Goal: Information Seeking & Learning: Find specific fact

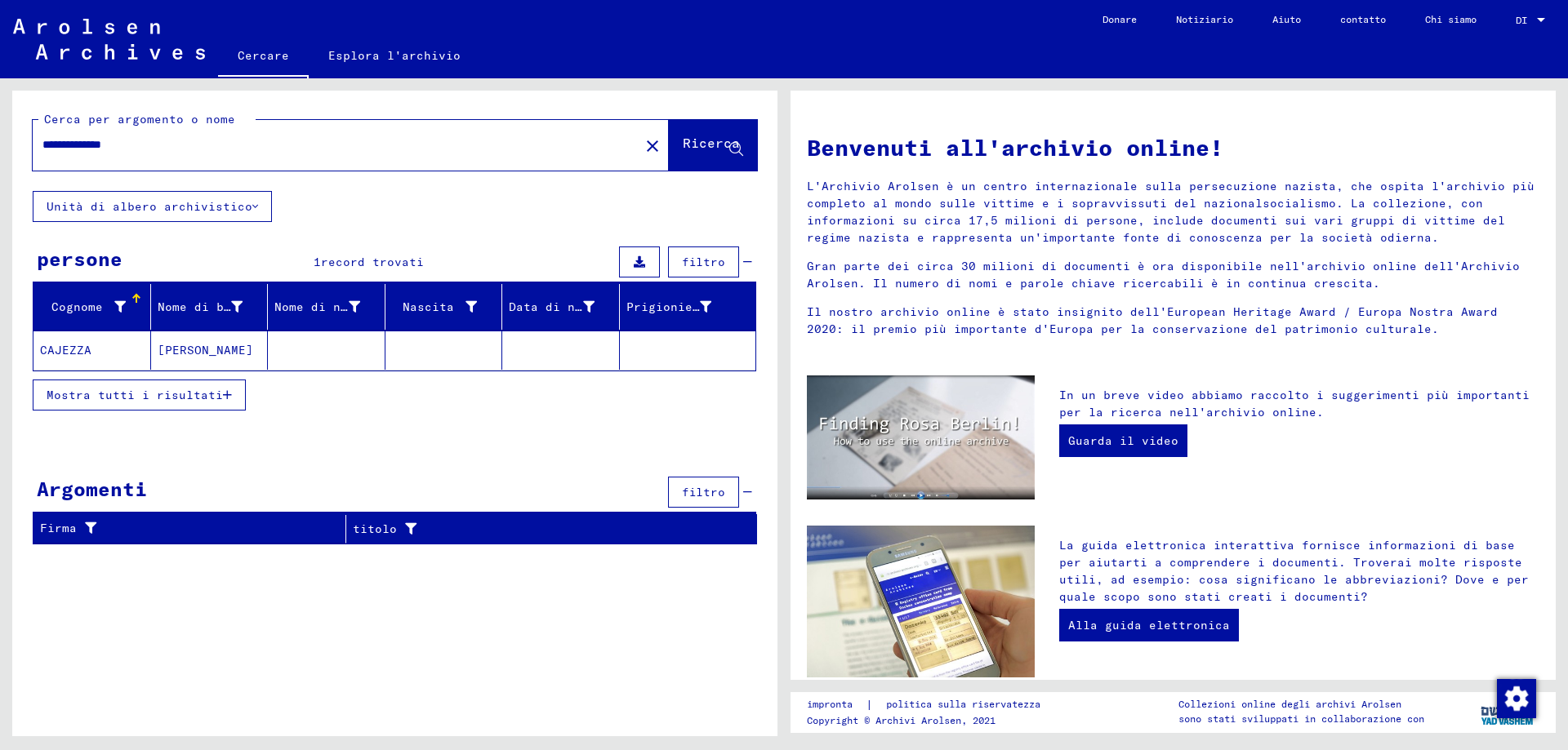
click at [76, 351] on font "CAJEZZA" at bounding box center [66, 349] width 52 height 14
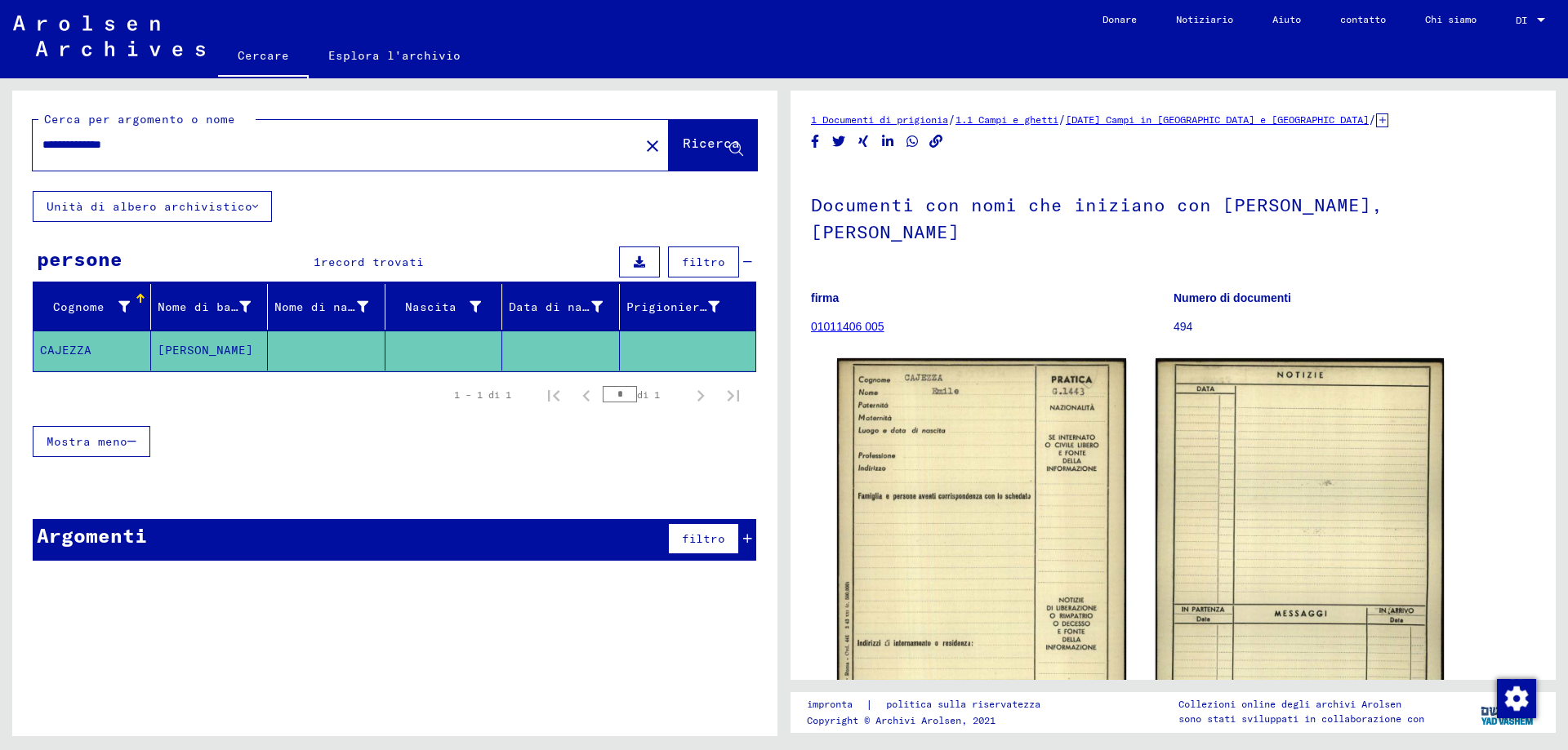
click at [252, 209] on icon at bounding box center [255, 206] width 6 height 11
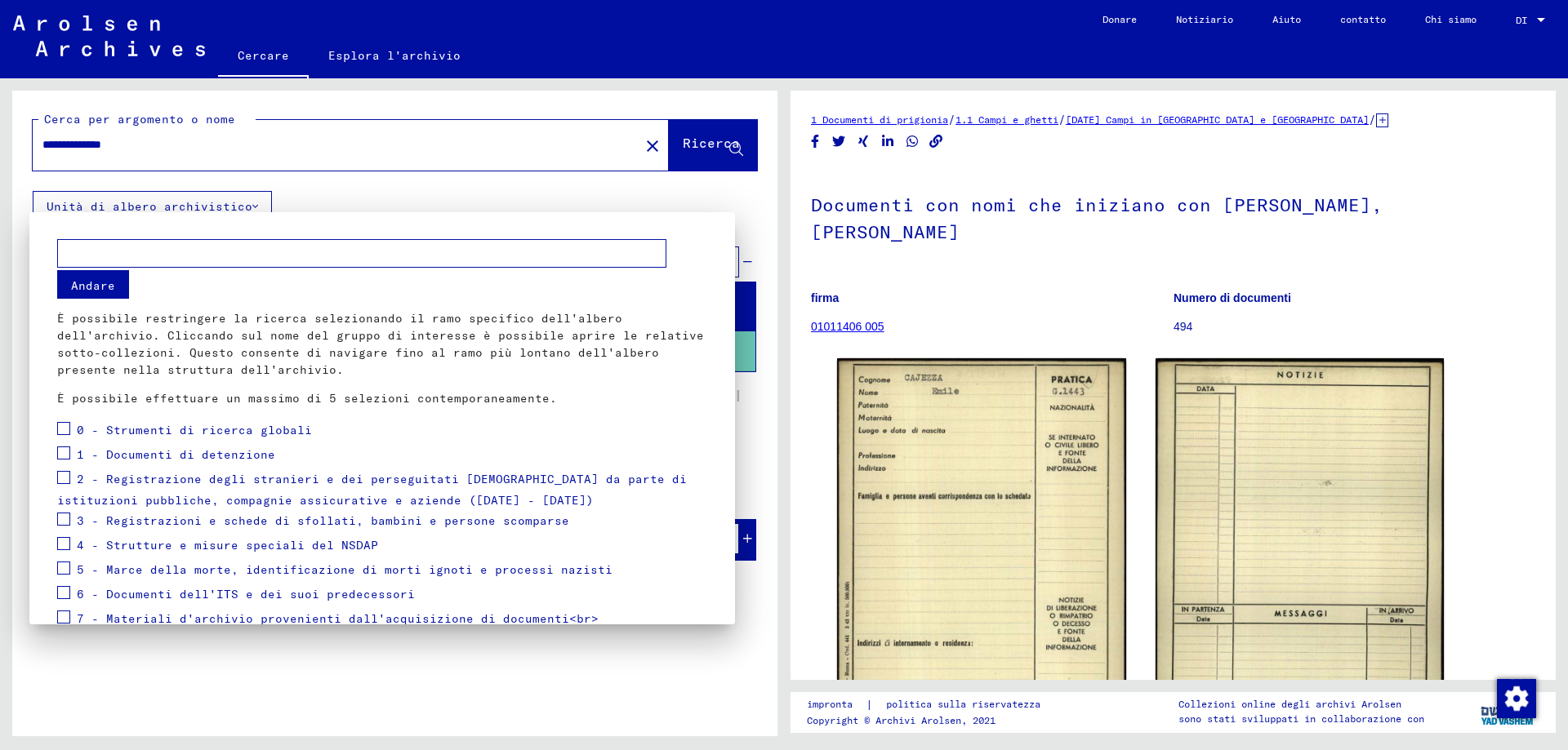
click at [246, 209] on div at bounding box center [784, 375] width 1568 height 750
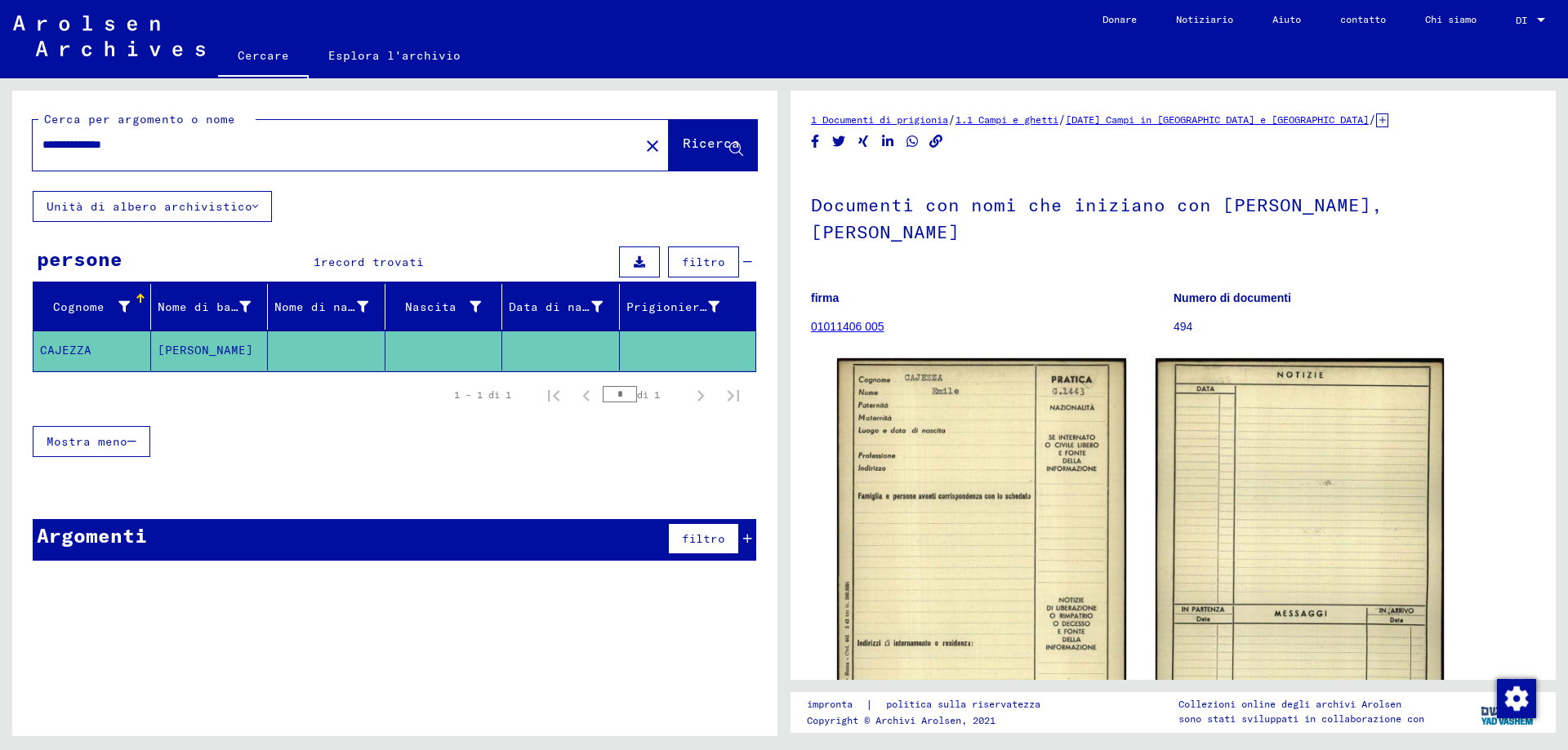
click at [62, 349] on font "CAJEZZA" at bounding box center [66, 349] width 52 height 14
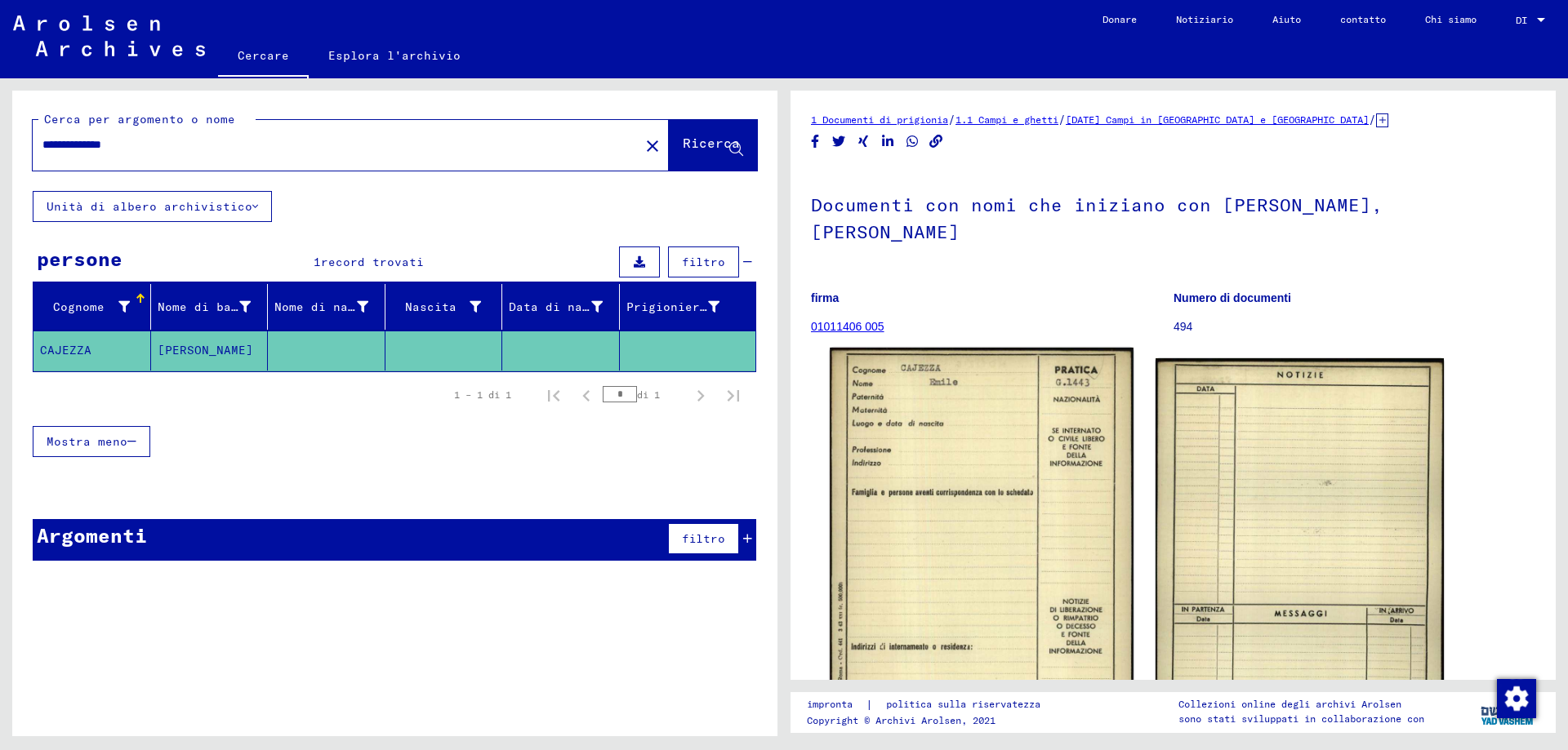
click at [947, 443] on img at bounding box center [980, 563] width 303 height 431
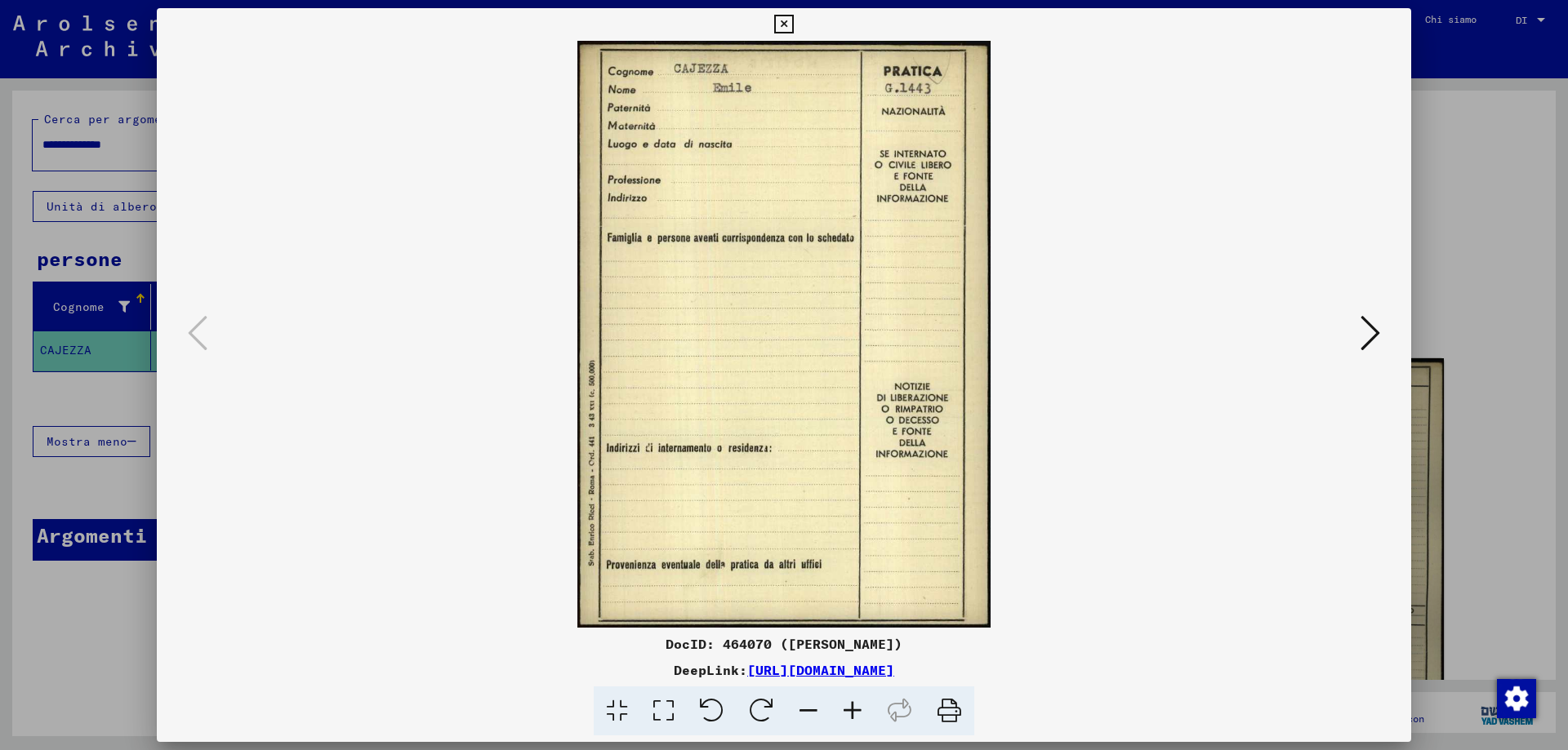
drag, startPoint x: 668, startPoint y: 643, endPoint x: 771, endPoint y: 645, distance: 103.0
click at [771, 645] on font "DocID: 464070 (Emile CAJEZZA)" at bounding box center [784, 643] width 237 height 16
copy font "DocID: 464070"
click at [789, 27] on icon at bounding box center [784, 24] width 19 height 20
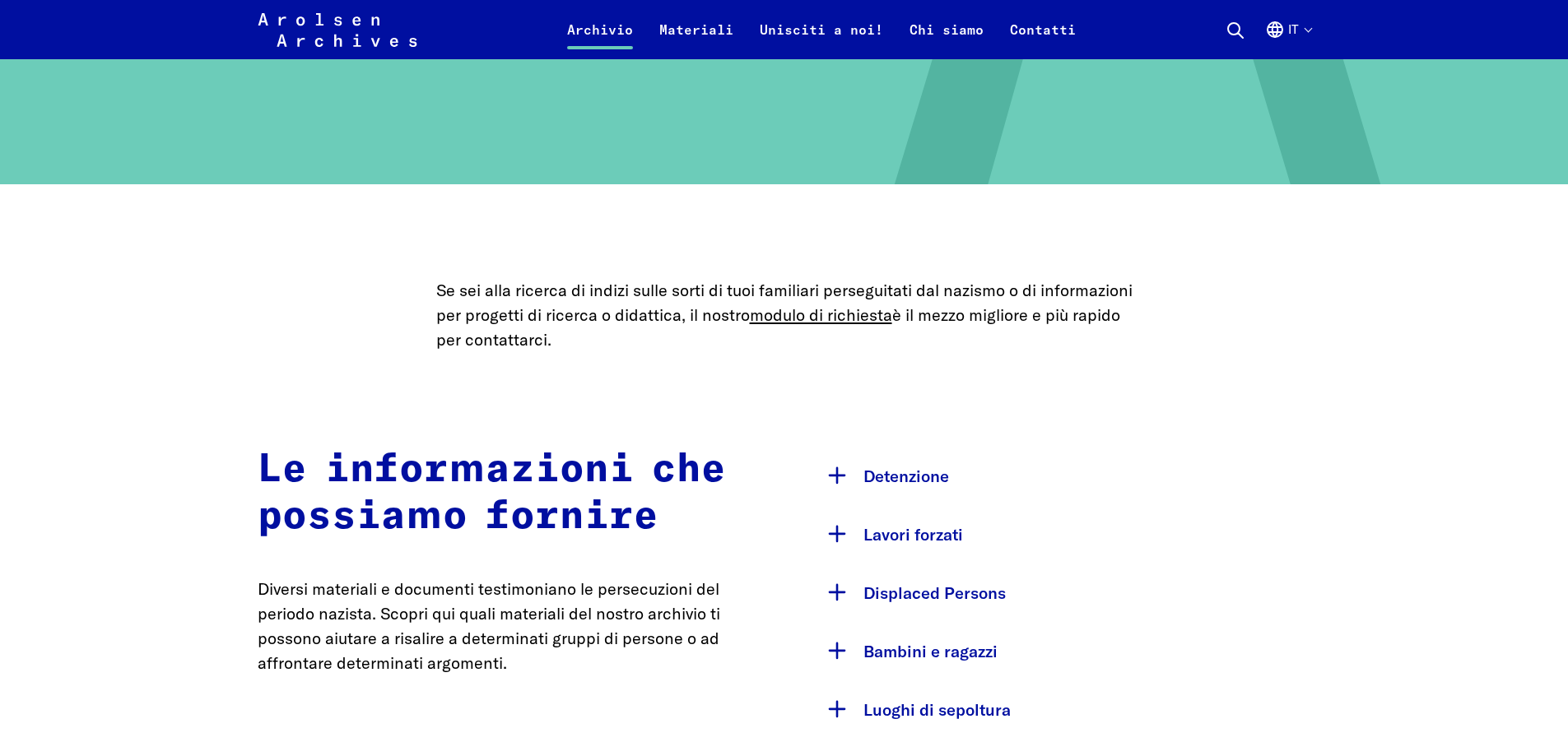
scroll to position [493, 0]
